Goal: Navigation & Orientation: Go to known website

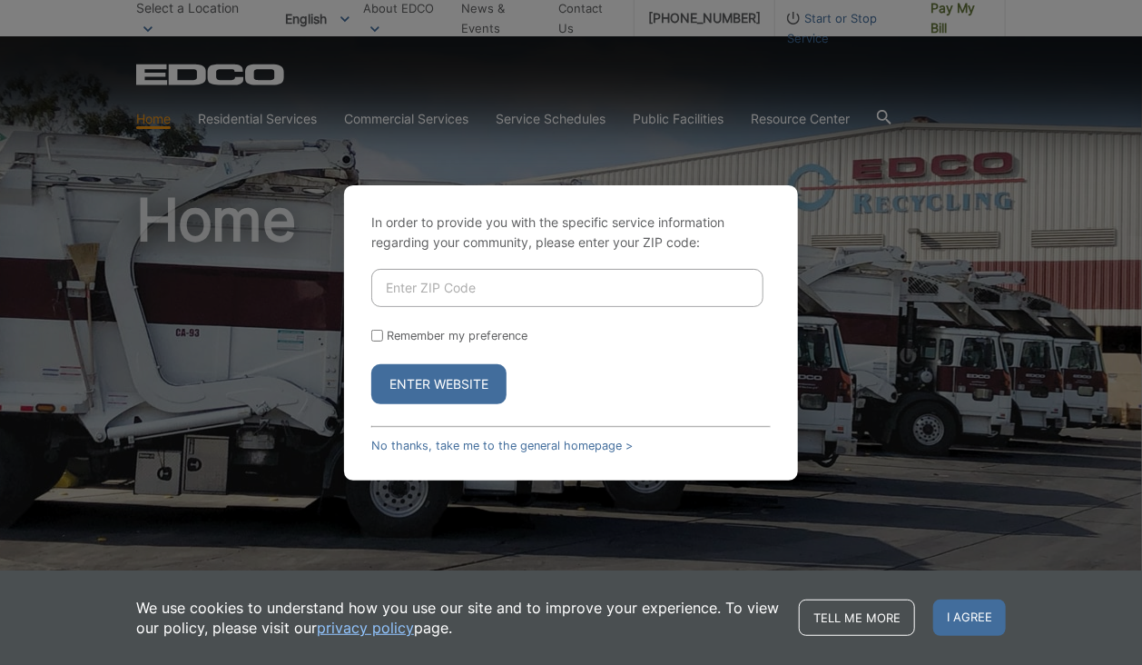
click at [489, 286] on input "Enter ZIP Code" at bounding box center [567, 288] width 392 height 38
click at [494, 293] on input "9" at bounding box center [567, 288] width 392 height 38
drag, startPoint x: 494, startPoint y: 293, endPoint x: 436, endPoint y: 280, distance: 59.7
click at [436, 280] on input "9" at bounding box center [567, 288] width 392 height 38
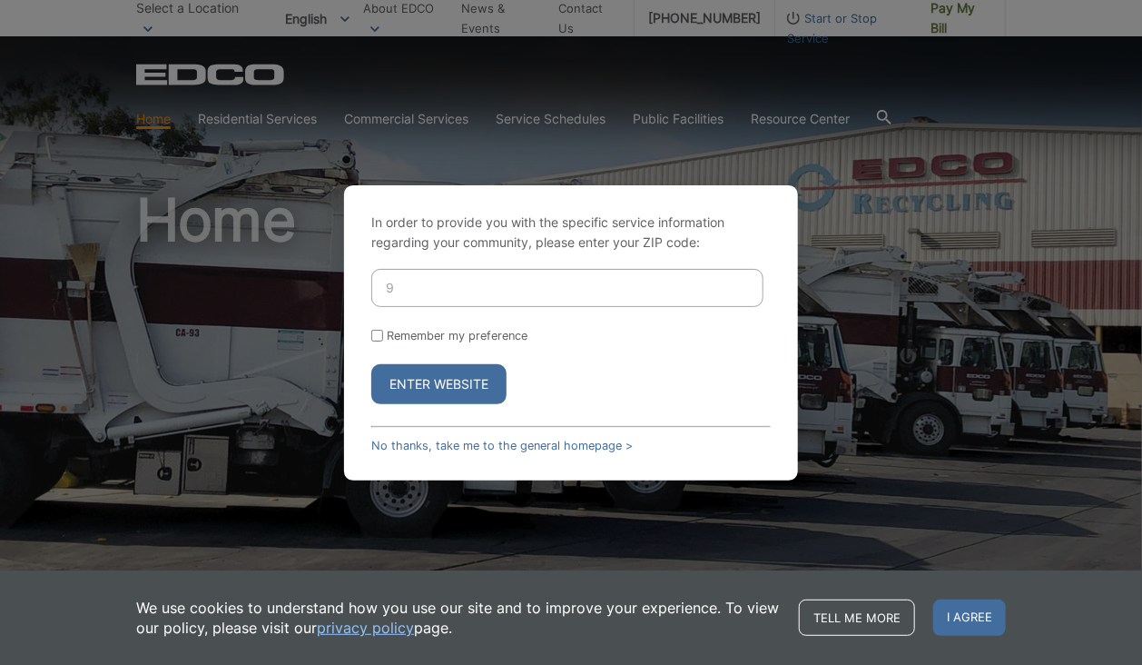
click at [436, 280] on input "9" at bounding box center [567, 288] width 392 height 38
type input "2"
click at [420, 287] on input "2" at bounding box center [567, 288] width 392 height 38
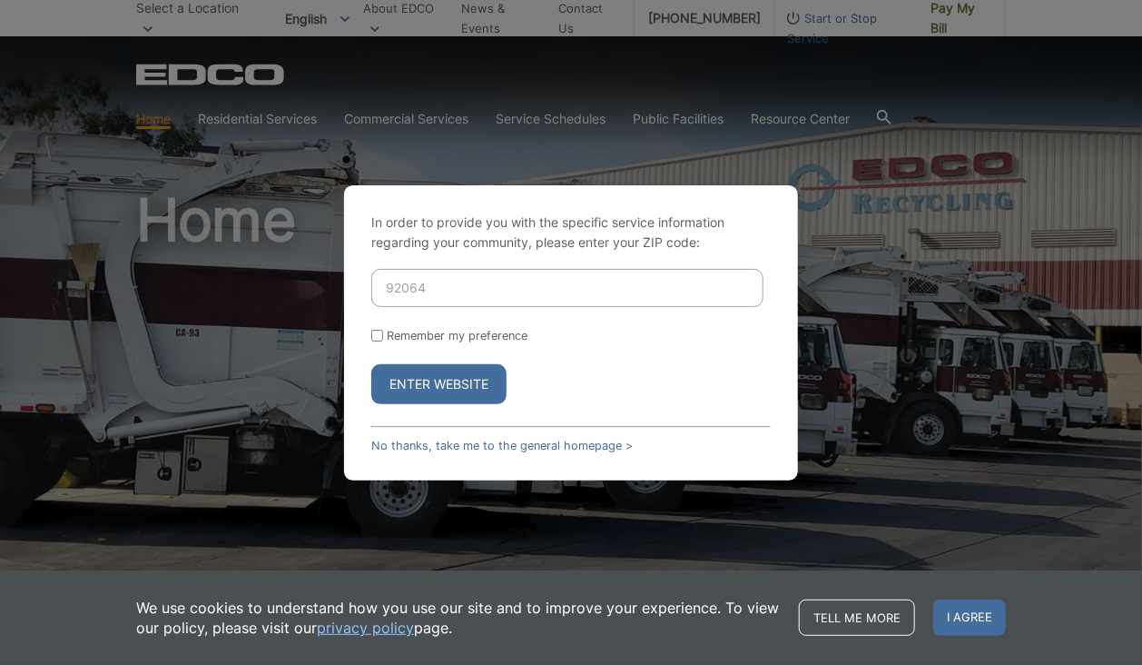
type input "92064"
click at [409, 384] on button "Enter Website" at bounding box center [438, 384] width 135 height 40
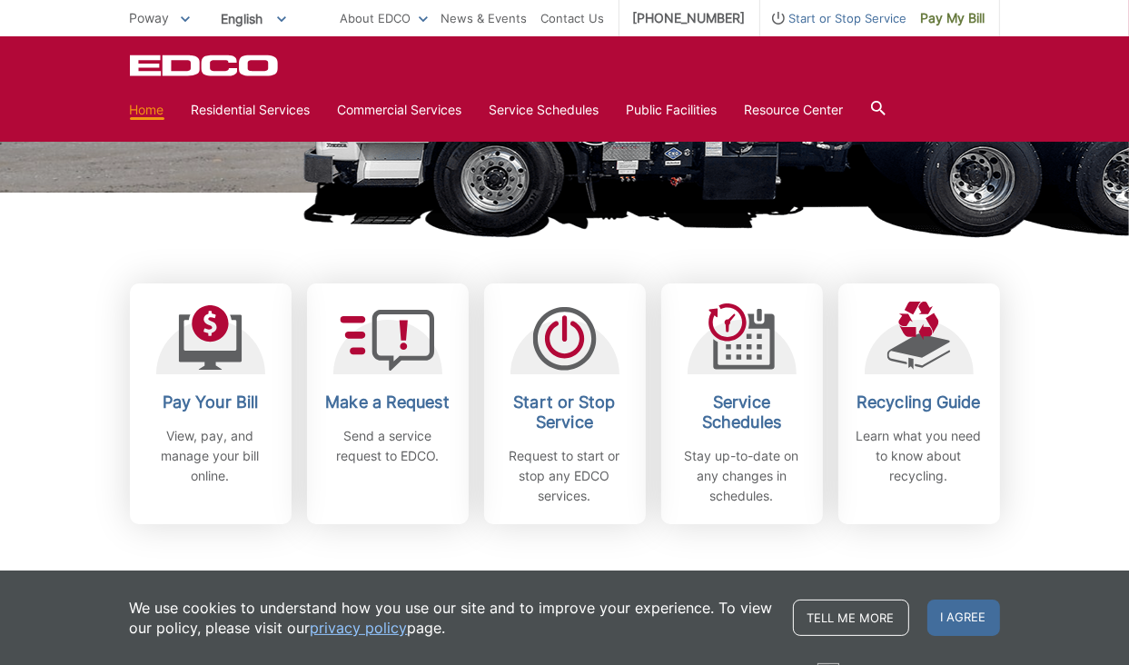
scroll to position [393, 0]
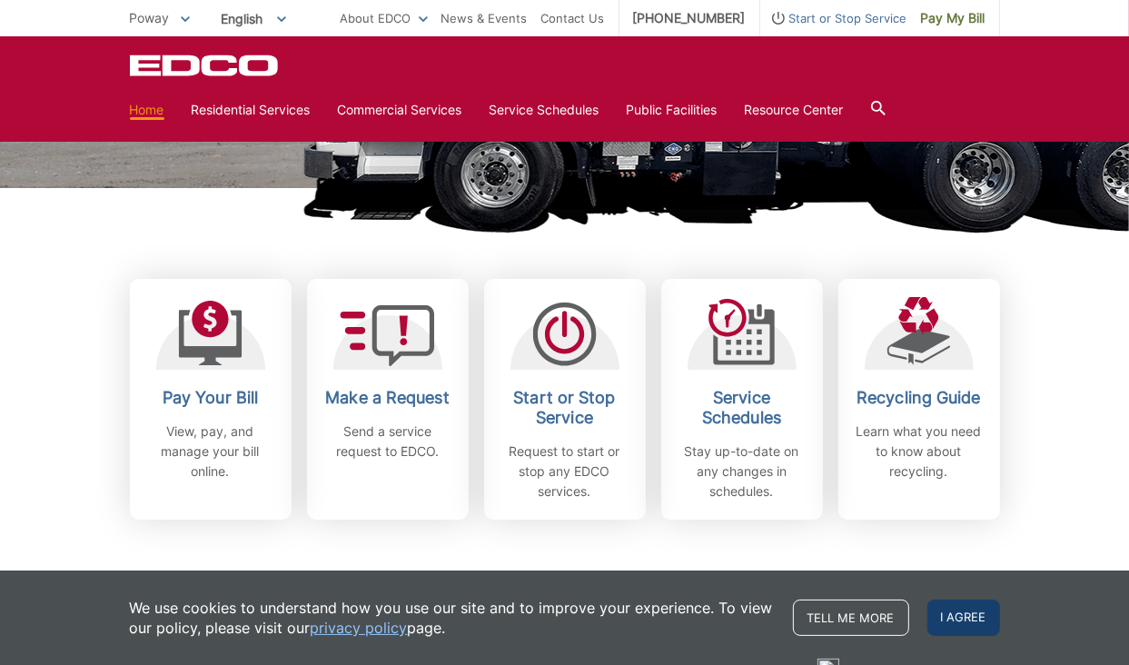
click at [973, 614] on span "I agree" at bounding box center [963, 617] width 73 height 36
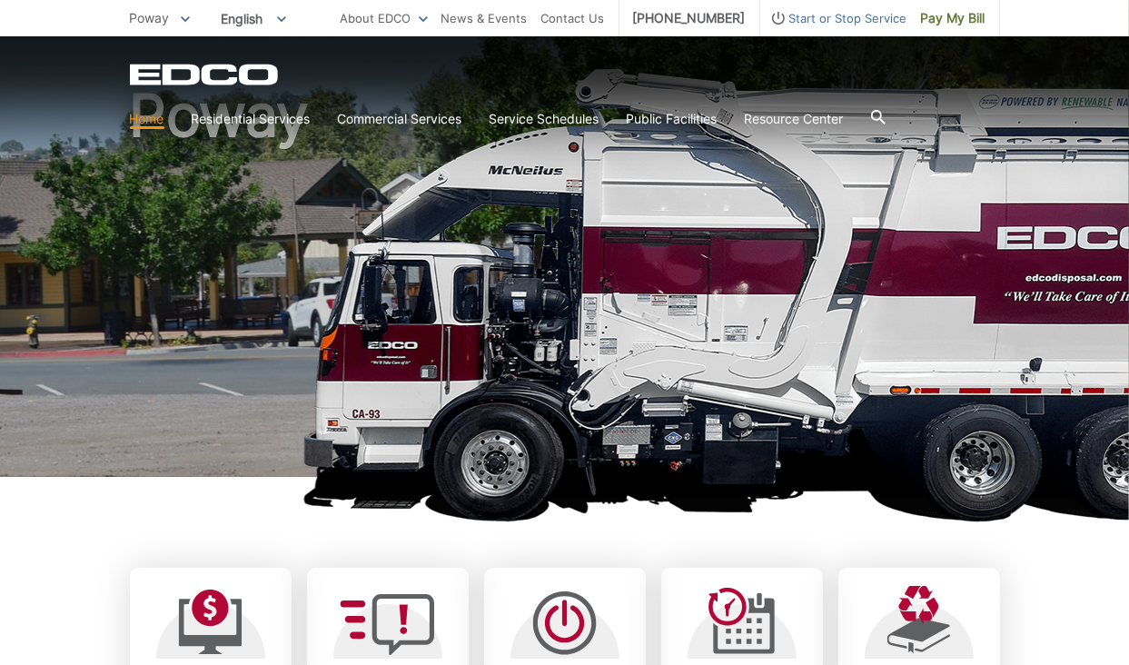
scroll to position [0, 0]
